Goal: Task Accomplishment & Management: Complete application form

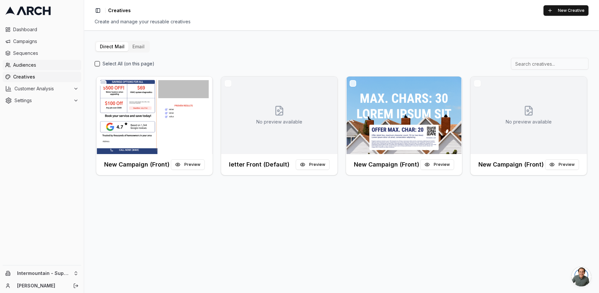
click at [39, 66] on span "Audiences" at bounding box center [45, 65] width 65 height 7
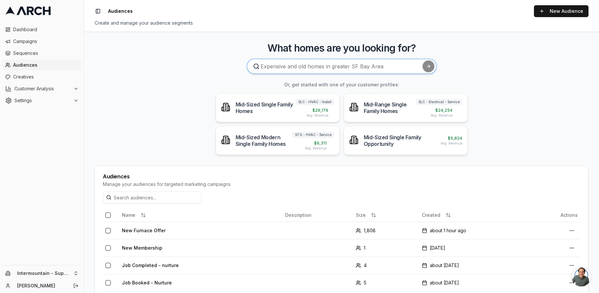
click at [348, 65] on input at bounding box center [341, 66] width 189 height 14
click at [345, 68] on input at bounding box center [341, 66] width 189 height 14
type input "H"
click at [43, 86] on span "Customer Analysis" at bounding box center [42, 88] width 56 height 7
click at [47, 109] on span "Customer Profiles" at bounding box center [43, 109] width 38 height 7
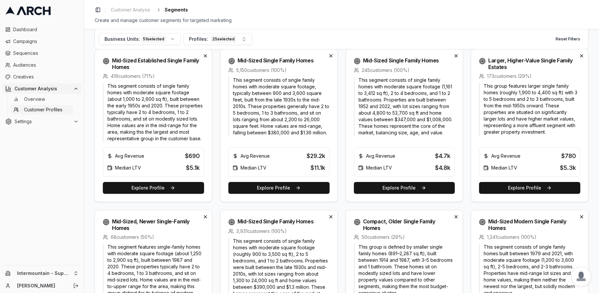
scroll to position [235, 0]
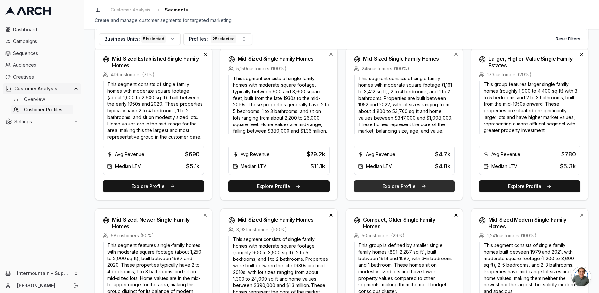
click at [404, 187] on button "Explore Profile" at bounding box center [404, 186] width 101 height 12
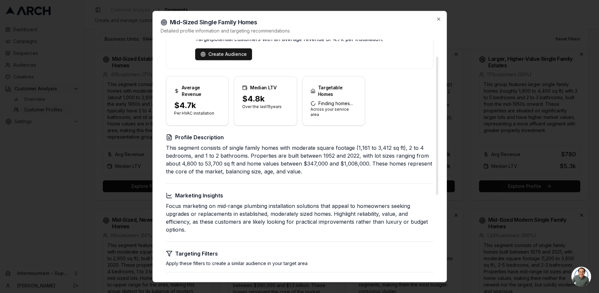
scroll to position [39, 0]
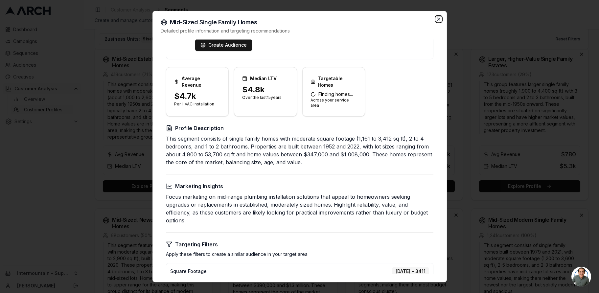
click at [438, 21] on icon "button" at bounding box center [438, 18] width 5 height 5
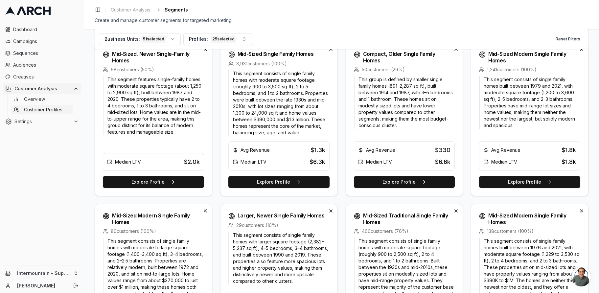
scroll to position [390, 0]
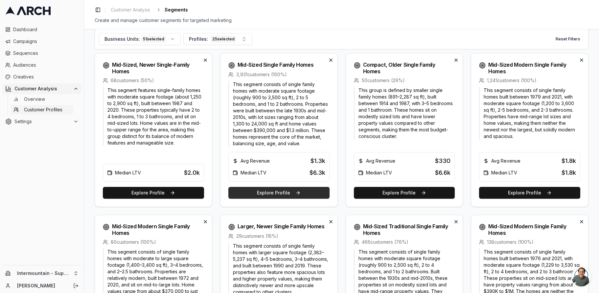
click at [293, 194] on button "Explore Profile" at bounding box center [278, 193] width 101 height 12
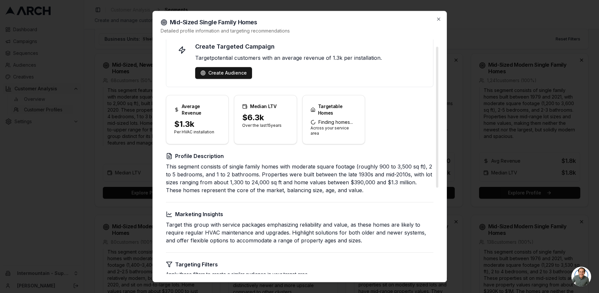
scroll to position [12, 0]
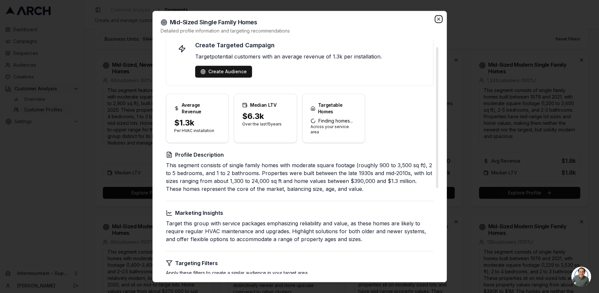
click at [439, 19] on icon "button" at bounding box center [438, 19] width 3 height 3
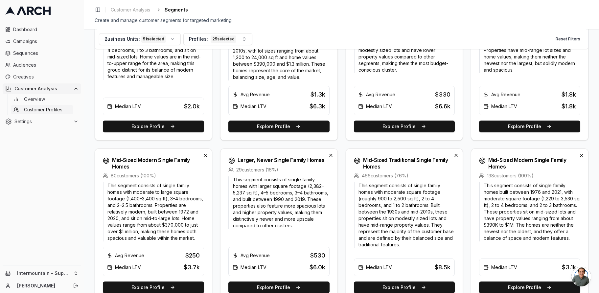
scroll to position [509, 0]
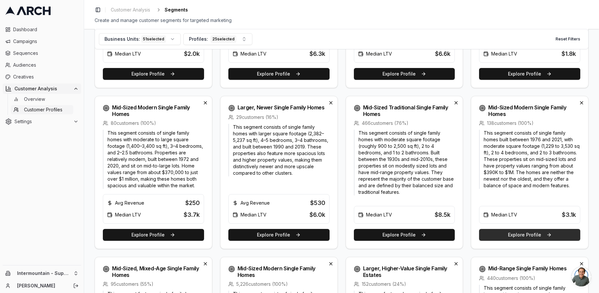
click at [496, 236] on button "Explore Profile" at bounding box center [529, 235] width 101 height 12
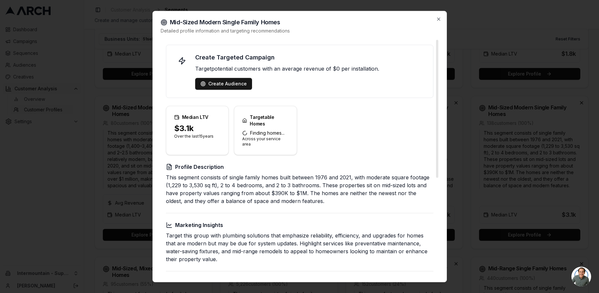
scroll to position [7, 0]
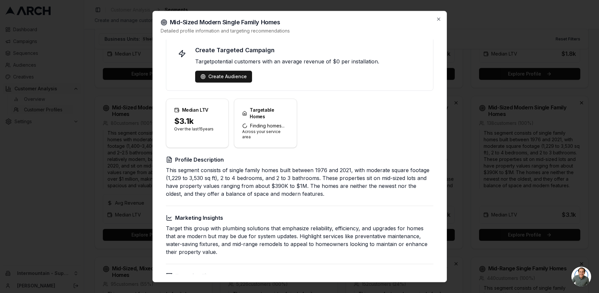
click at [489, 195] on div at bounding box center [299, 146] width 599 height 293
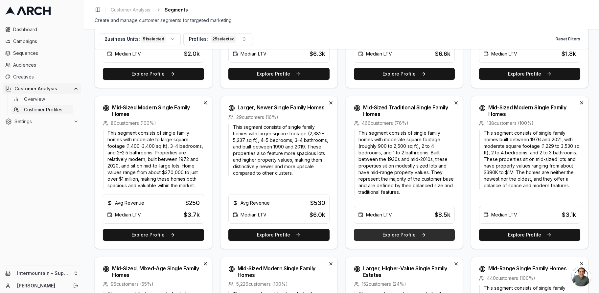
click at [398, 235] on button "Explore Profile" at bounding box center [404, 235] width 101 height 12
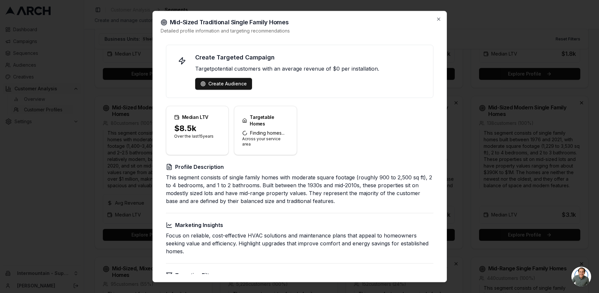
click at [504, 158] on div at bounding box center [299, 146] width 599 height 293
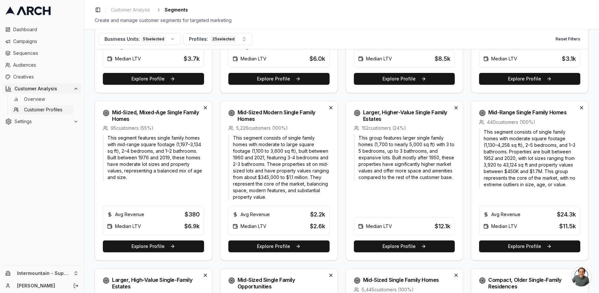
scroll to position [669, 0]
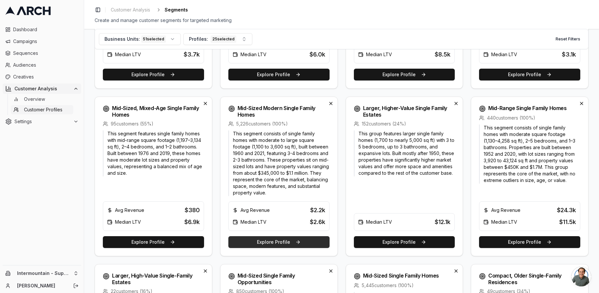
click at [274, 242] on button "Explore Profile" at bounding box center [278, 242] width 101 height 12
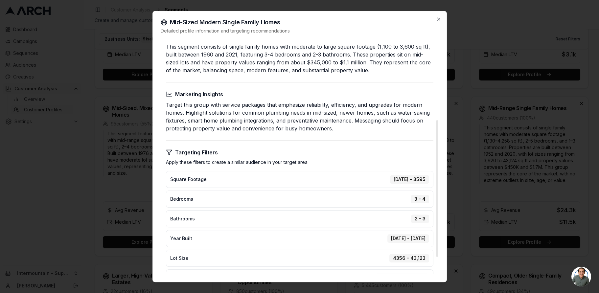
scroll to position [167, 0]
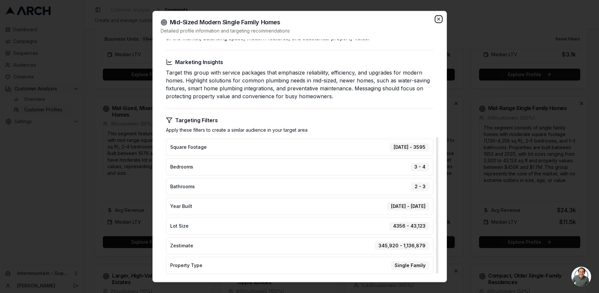
click at [436, 19] on icon "button" at bounding box center [438, 18] width 5 height 5
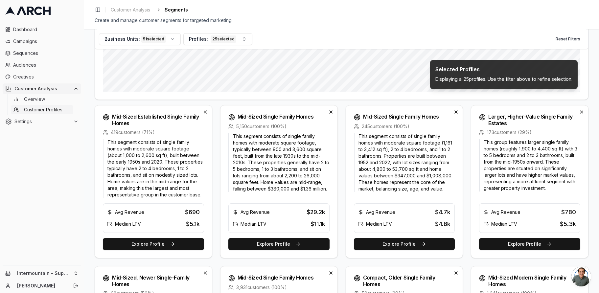
scroll to position [0, 0]
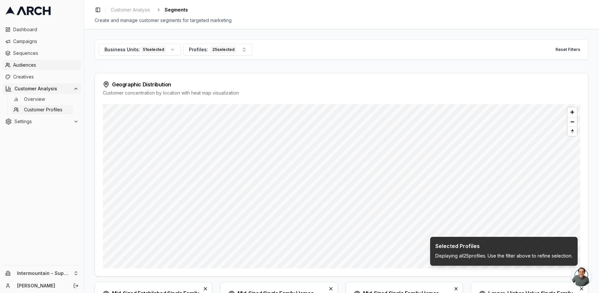
click at [24, 68] on span "Audiences" at bounding box center [45, 65] width 65 height 7
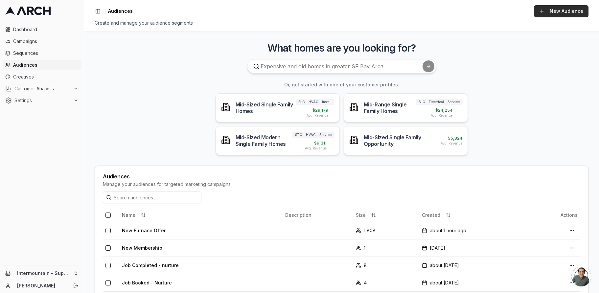
click at [548, 12] on link "New Audience" at bounding box center [561, 11] width 55 height 12
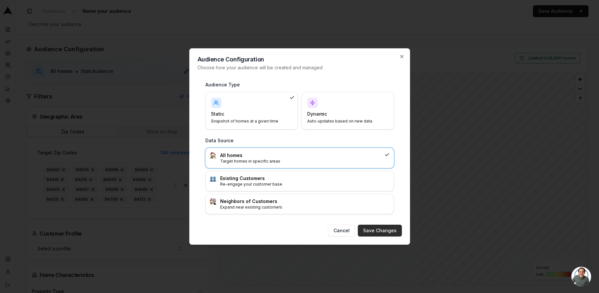
click at [386, 232] on button "Save Changes" at bounding box center [380, 231] width 44 height 12
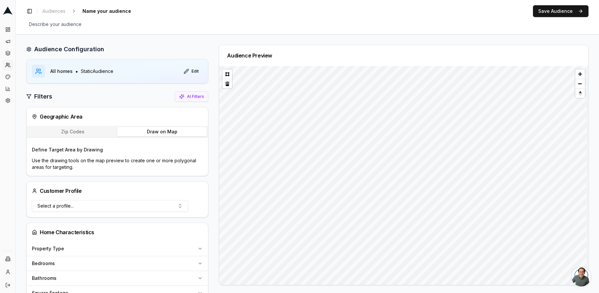
click at [168, 131] on button "Draw on Map" at bounding box center [161, 131] width 89 height 9
click at [226, 74] on button at bounding box center [227, 74] width 10 height 10
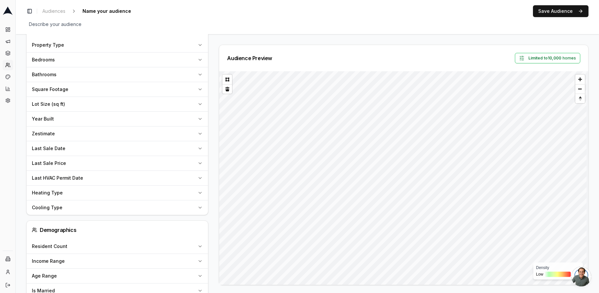
scroll to position [148, 0]
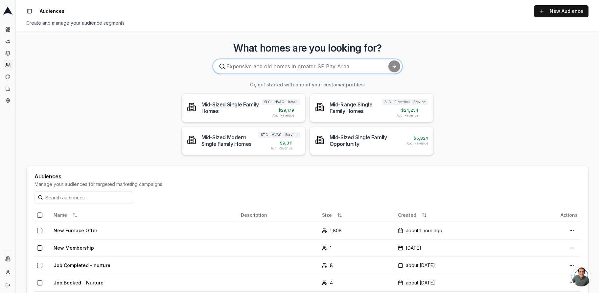
click at [325, 70] on input at bounding box center [307, 66] width 189 height 14
type input "Homes most likely to need a generator"
click at [388, 60] on button "submit" at bounding box center [394, 66] width 12 height 12
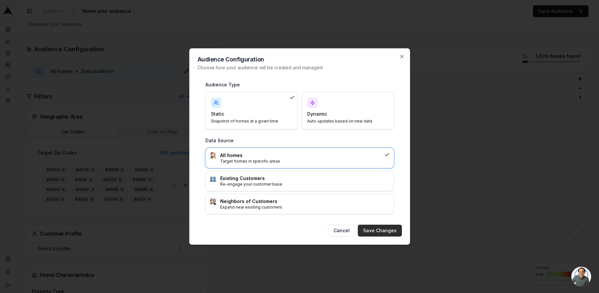
click at [373, 234] on button "Save Changes" at bounding box center [380, 231] width 44 height 12
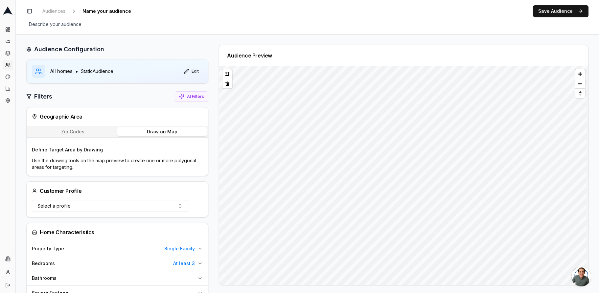
click at [163, 134] on button "Draw on Map" at bounding box center [161, 131] width 89 height 9
click at [223, 74] on button at bounding box center [227, 74] width 10 height 10
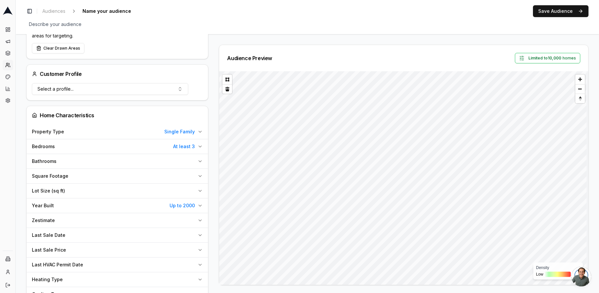
scroll to position [170, 0]
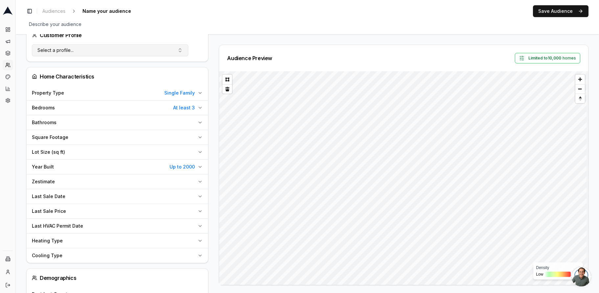
click at [164, 51] on button "Select a profile..." at bounding box center [110, 50] width 156 height 12
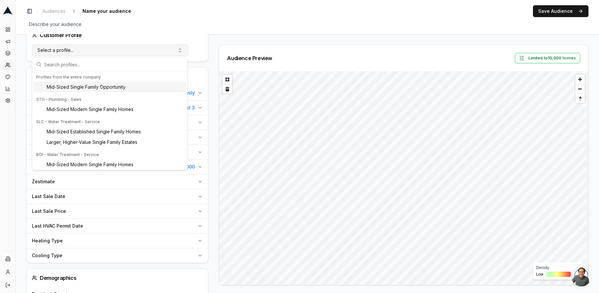
click at [163, 51] on button "Select a profile..." at bounding box center [110, 50] width 156 height 12
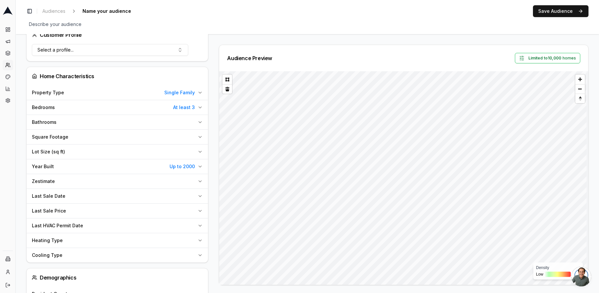
scroll to position [158, 0]
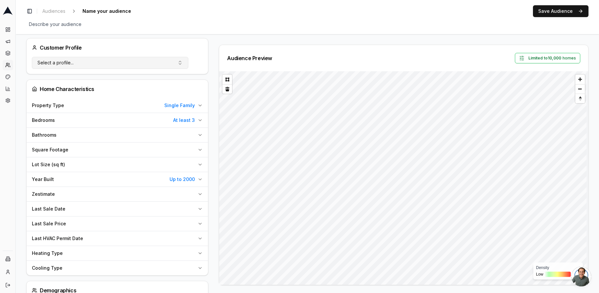
click at [139, 67] on button "Select a profile..." at bounding box center [110, 63] width 156 height 12
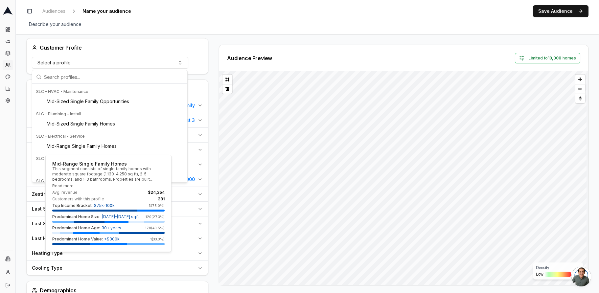
scroll to position [118, 0]
click at [129, 150] on div "Mid-Range Single Family Homes" at bounding box center [110, 148] width 152 height 11
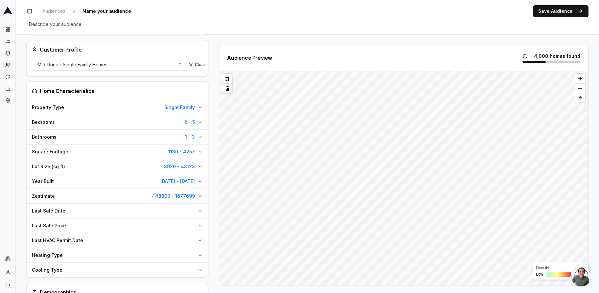
scroll to position [126, 0]
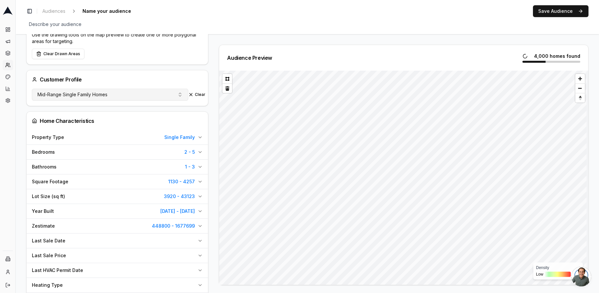
click at [167, 96] on button "Mid-Range Single Family Homes" at bounding box center [110, 95] width 156 height 12
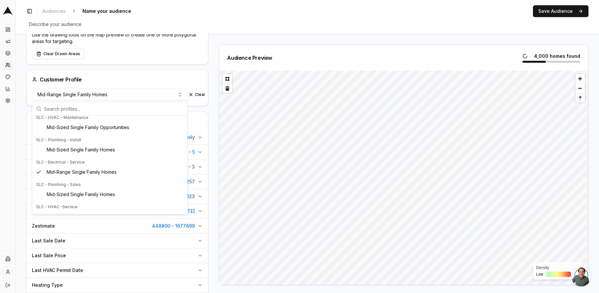
scroll to position [142, 0]
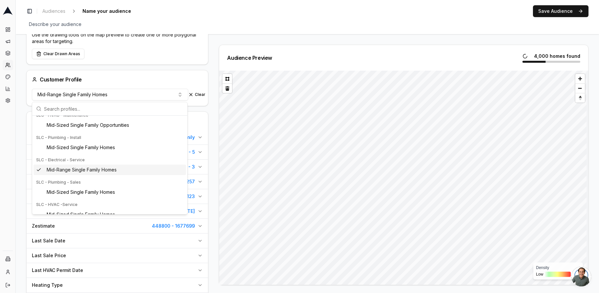
click at [214, 170] on div "Audience Preview 4,000 homes found Density Low High" at bounding box center [401, 165] width 375 height 241
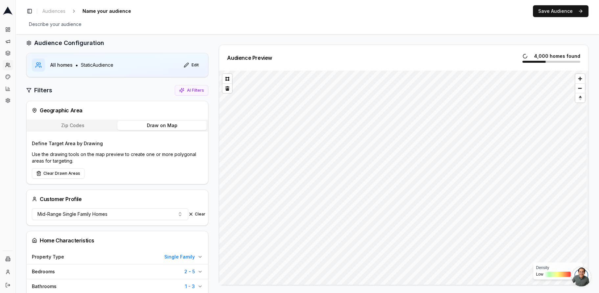
scroll to position [5, 0]
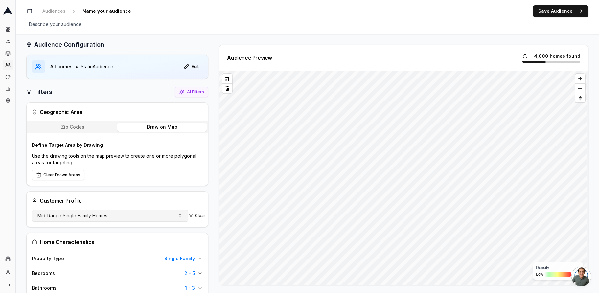
click at [112, 217] on button "Mid-Range Single Family Homes" at bounding box center [110, 216] width 156 height 12
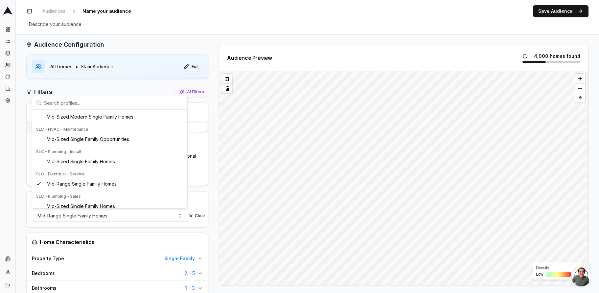
scroll to position [123, 0]
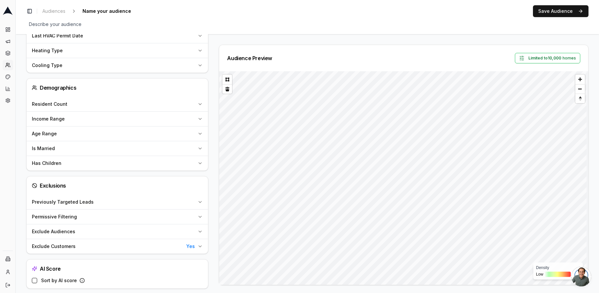
scroll to position [367, 0]
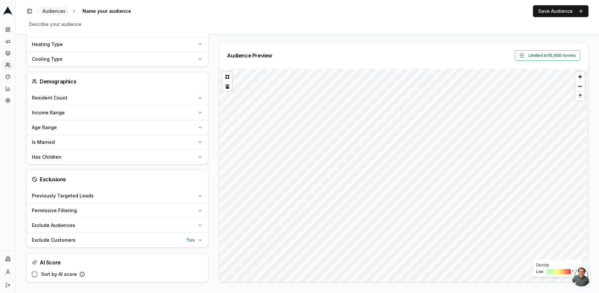
click at [50, 12] on span "Audiences" at bounding box center [53, 11] width 23 height 7
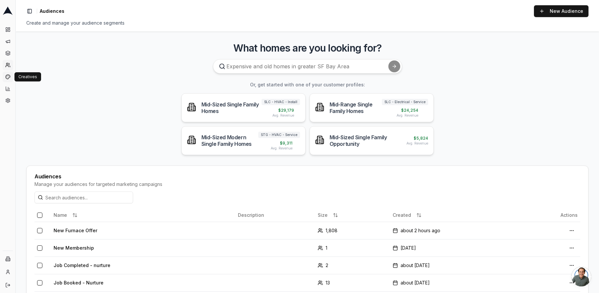
click at [8, 77] on icon at bounding box center [7, 76] width 5 height 5
